Goal: Transaction & Acquisition: Purchase product/service

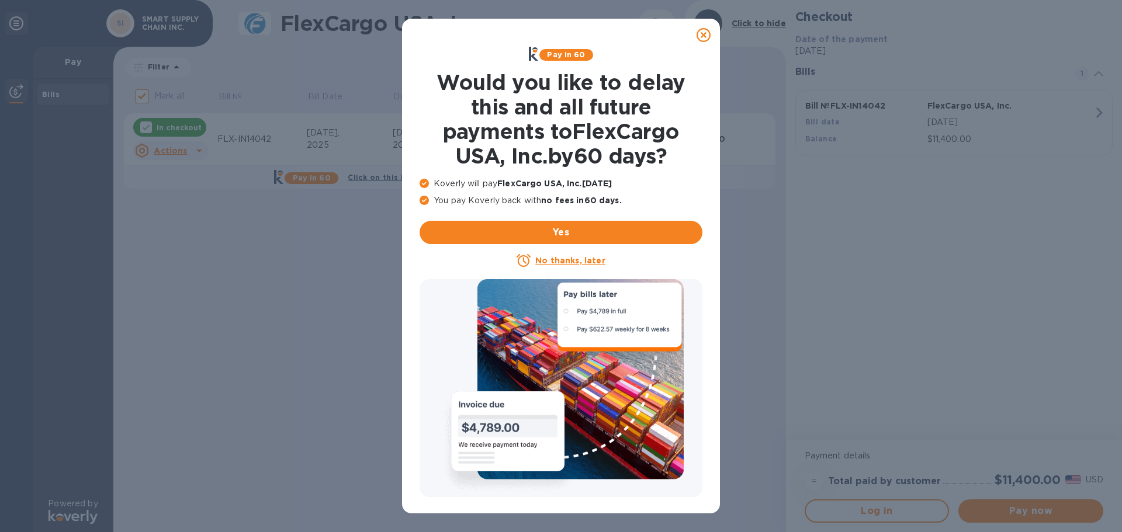
click at [581, 499] on div "Pay in 60 Would you like to delay this and all future payments to FlexCargo USA…" at bounding box center [560, 271] width 287 height 455
drag, startPoint x: 705, startPoint y: 34, endPoint x: 658, endPoint y: 25, distance: 47.8
click at [705, 34] on icon at bounding box center [703, 35] width 14 height 14
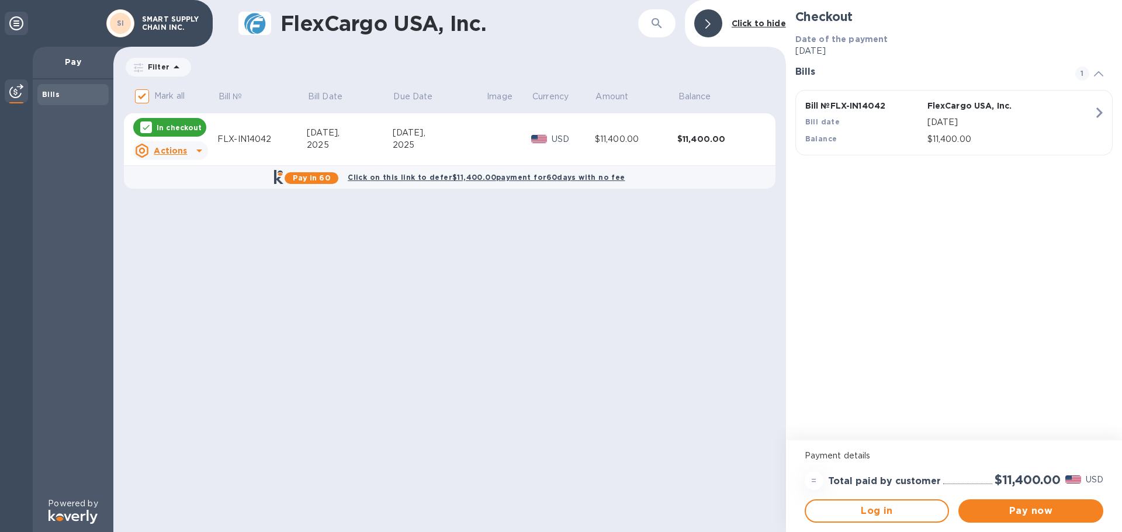
click at [986, 228] on div "Checkout Date of the payment [DATE] Bills 1 Bill № FLX-IN14042 FlexCargo USA, I…" at bounding box center [954, 220] width 336 height 440
click at [1017, 509] on span "Pay now" at bounding box center [1030, 511] width 126 height 14
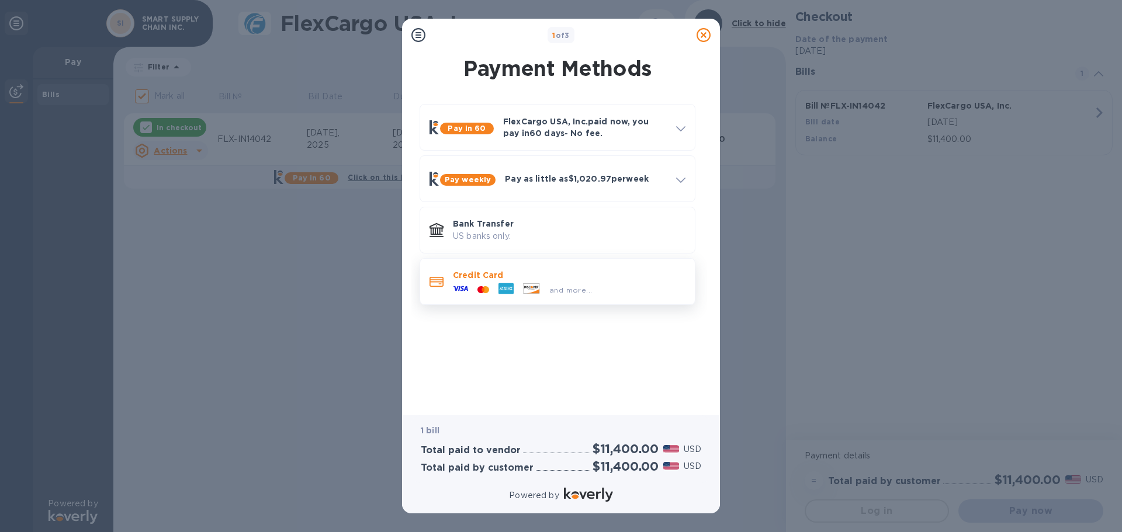
click at [634, 294] on div "Credit Card and more..." at bounding box center [569, 282] width 242 height 34
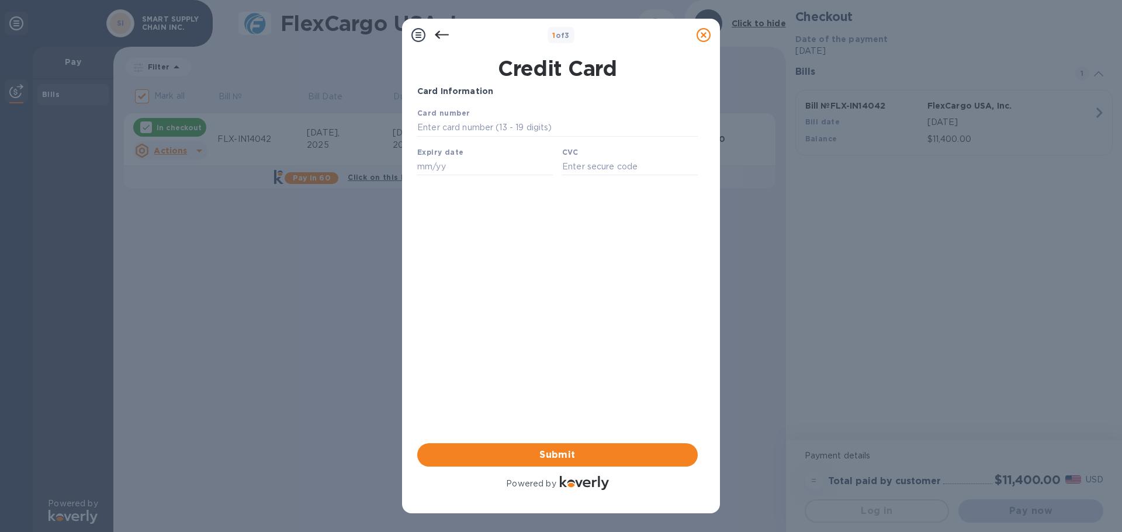
click at [432, 32] on div at bounding box center [441, 34] width 23 height 23
click at [442, 35] on icon at bounding box center [442, 35] width 14 height 8
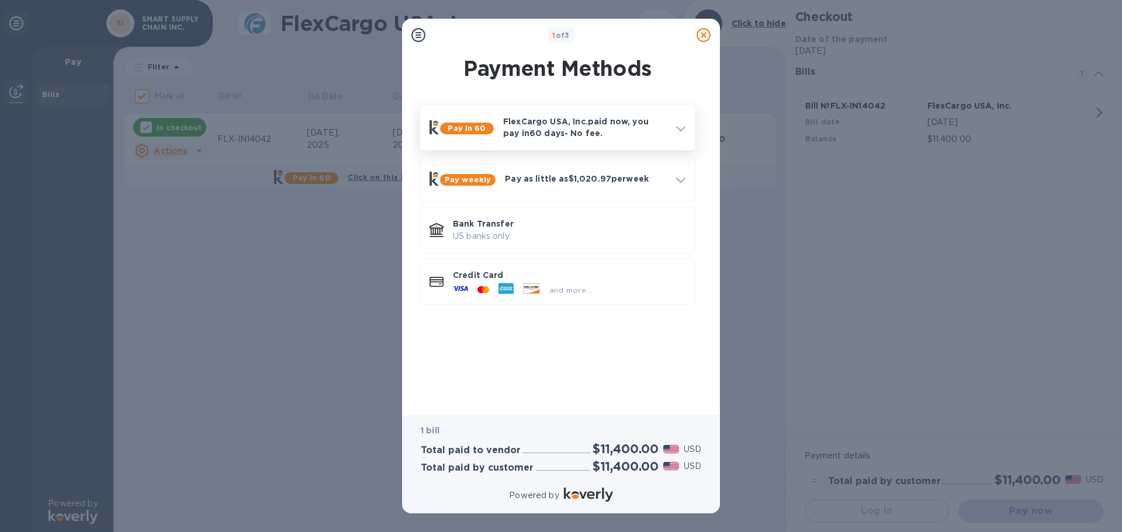
click at [617, 134] on p "FlexCargo USA, Inc. paid now, you pay [DATE] - No fee." at bounding box center [585, 127] width 164 height 23
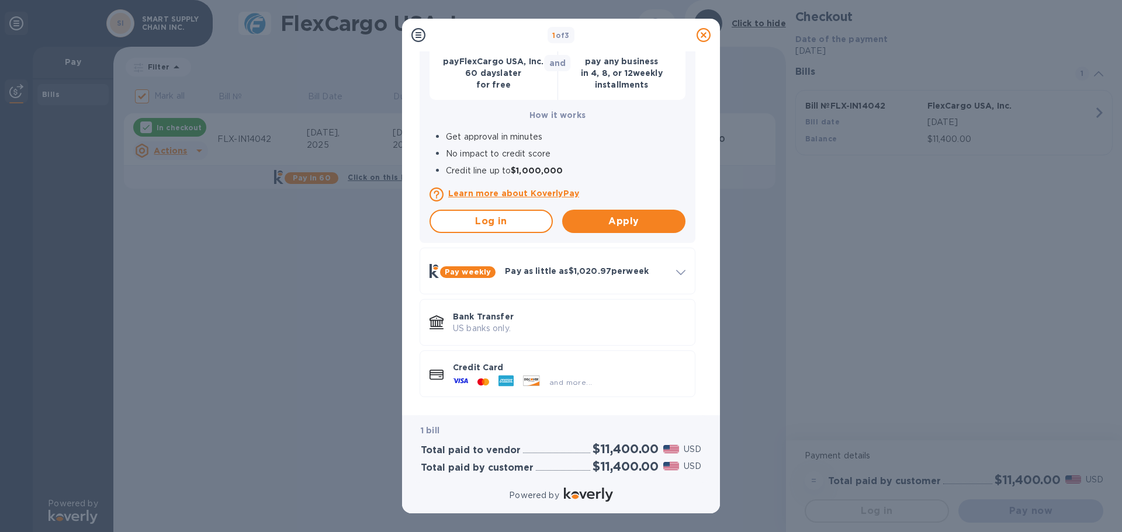
scroll to position [157, 0]
click at [573, 335] on div "Bank Transfer US banks only." at bounding box center [569, 322] width 242 height 33
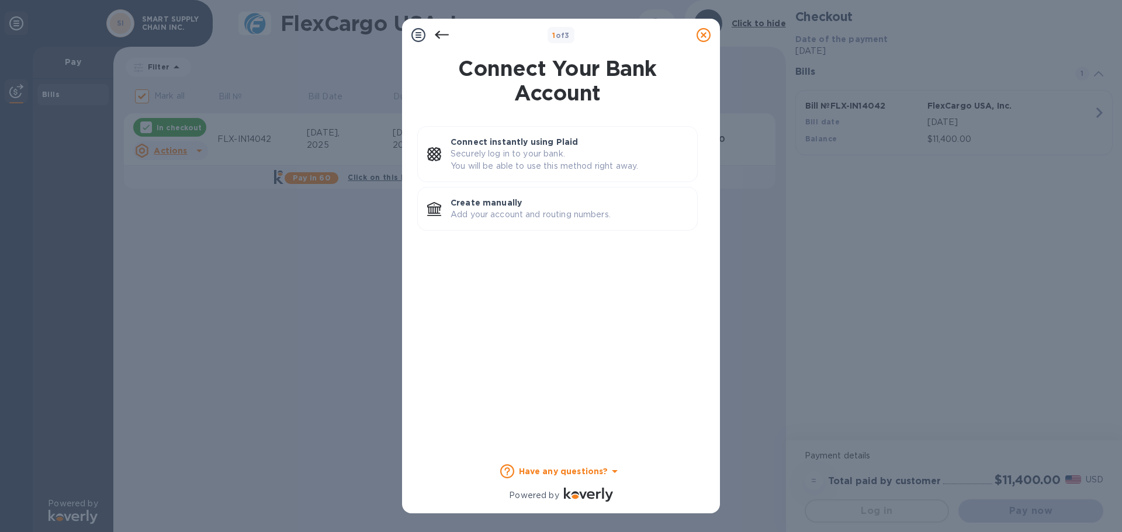
scroll to position [0, 0]
